Goal: Navigation & Orientation: Find specific page/section

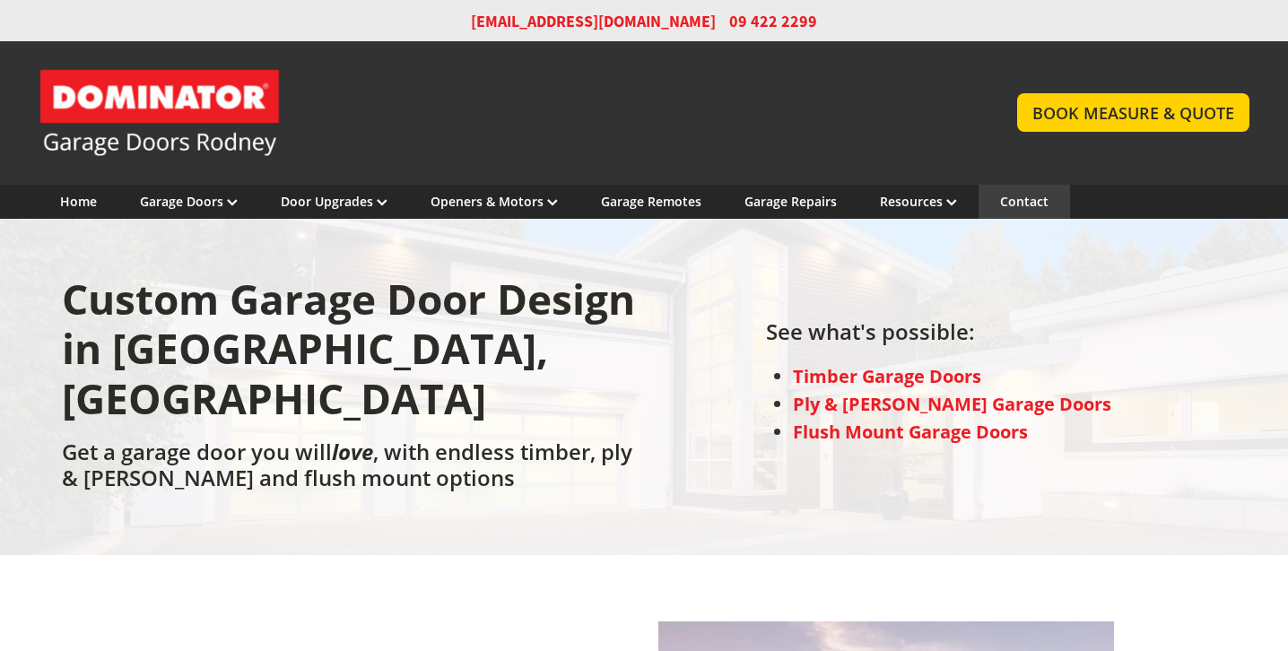
click at [1023, 199] on link "Contact" at bounding box center [1024, 201] width 48 height 17
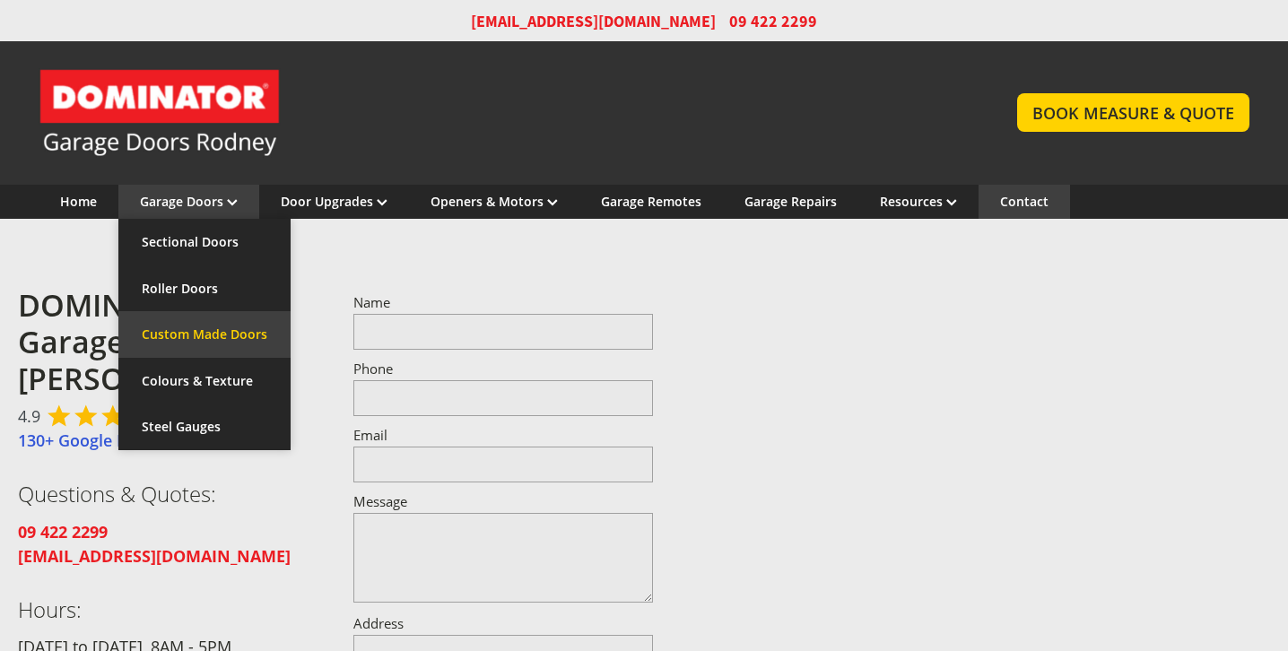
click at [180, 332] on link "Custom Made Doors" at bounding box center [204, 334] width 172 height 47
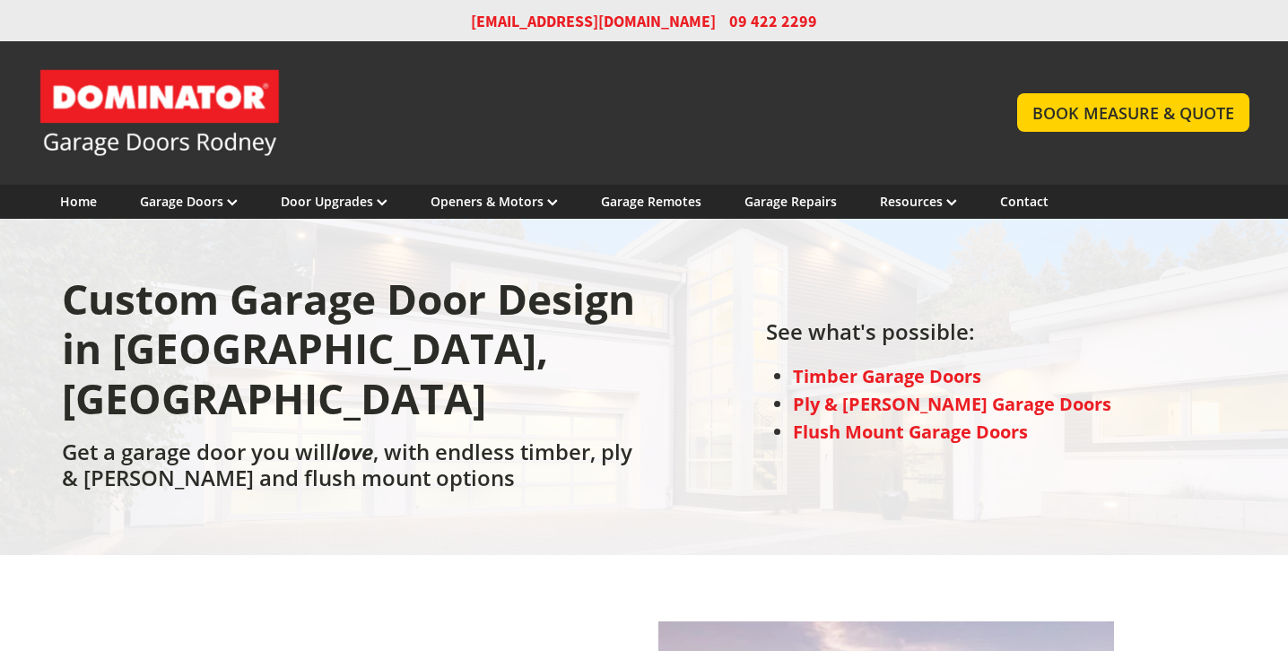
click at [912, 364] on strong "Timber Garage Doors" at bounding box center [887, 376] width 188 height 24
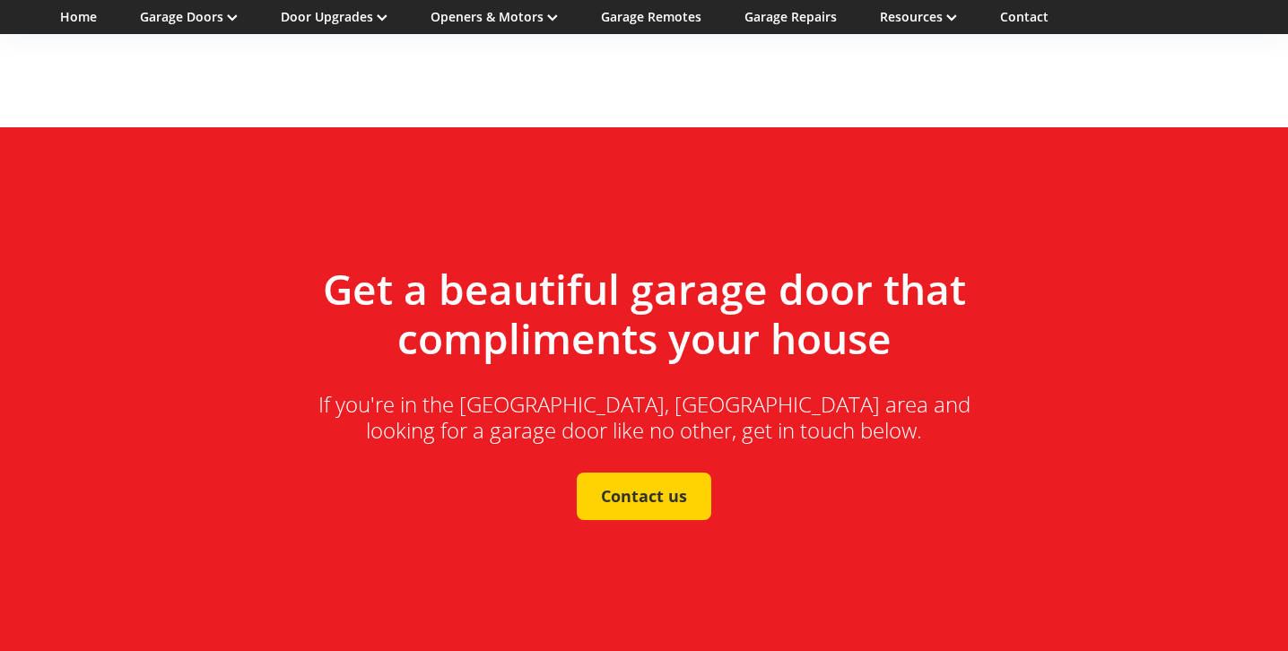
scroll to position [4485, 0]
